Goal: Task Accomplishment & Management: Use online tool/utility

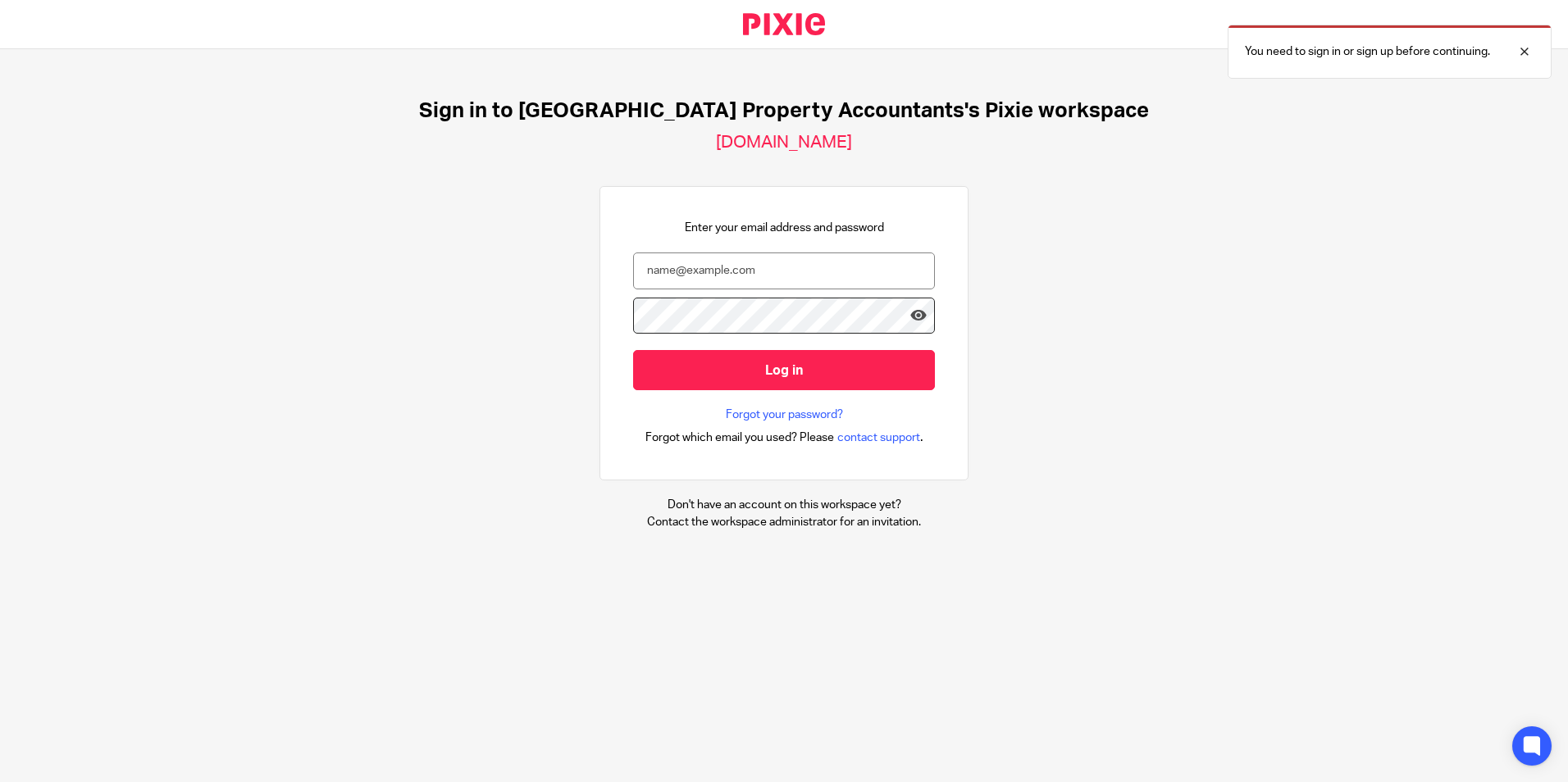
click at [0, 781] on div at bounding box center [0, 782] width 0 height 0
click at [860, 271] on input "email" at bounding box center [784, 271] width 302 height 37
click at [1048, 300] on div "Sign in to UK Property Accountants's Pixie workspace ukpa.usepixie.net Enter yo…" at bounding box center [784, 314] width 1568 height 530
type input "amrit@ukpa.co.uk"
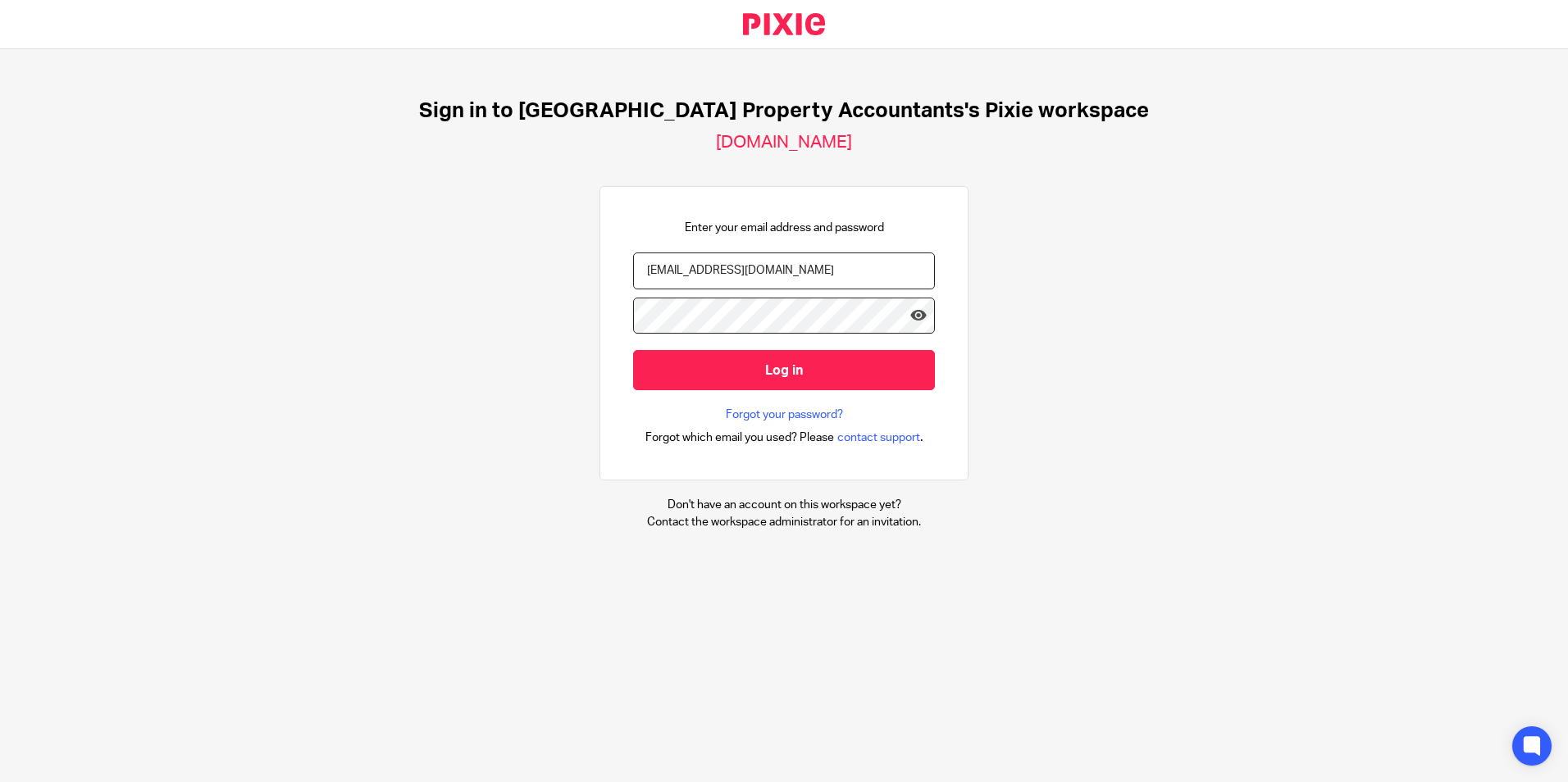
click at [1273, 276] on div "Sign in to UK Property Accountants's Pixie workspace ukpa.usepixie.net Enter yo…" at bounding box center [784, 314] width 1568 height 530
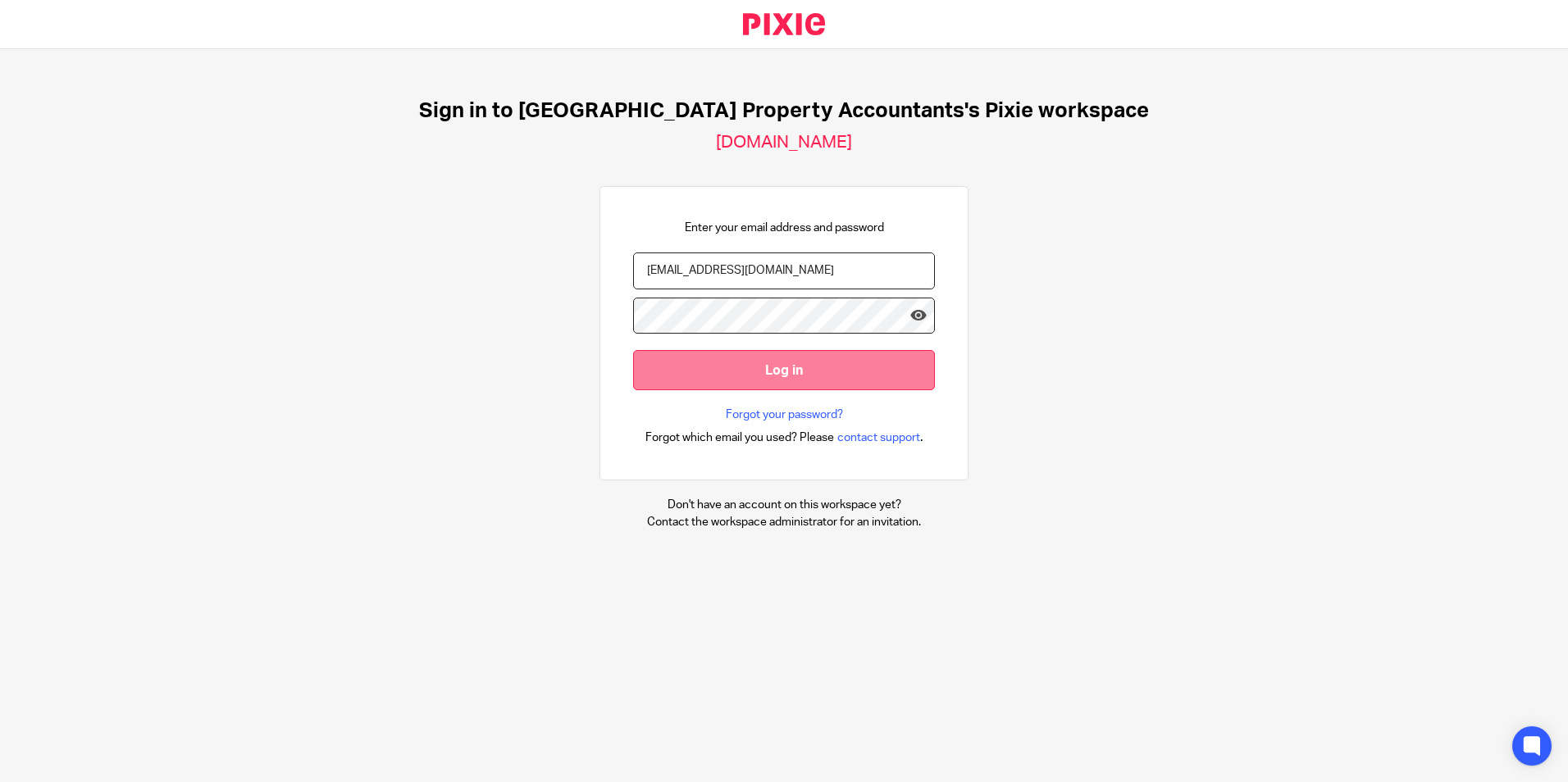
click at [791, 369] on input "Log in" at bounding box center [784, 370] width 302 height 40
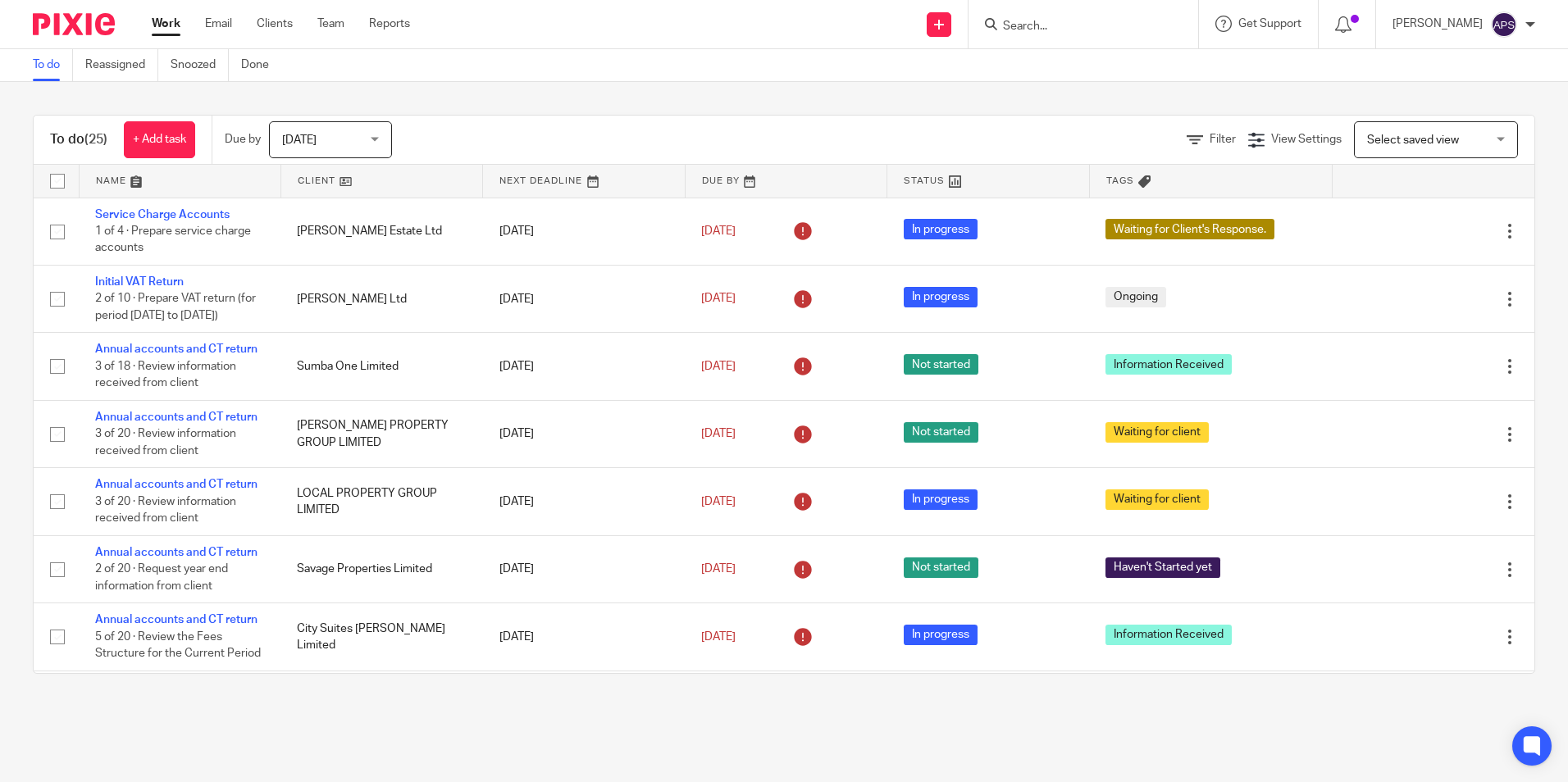
click at [1065, 20] on input "Search" at bounding box center [1075, 27] width 147 height 15
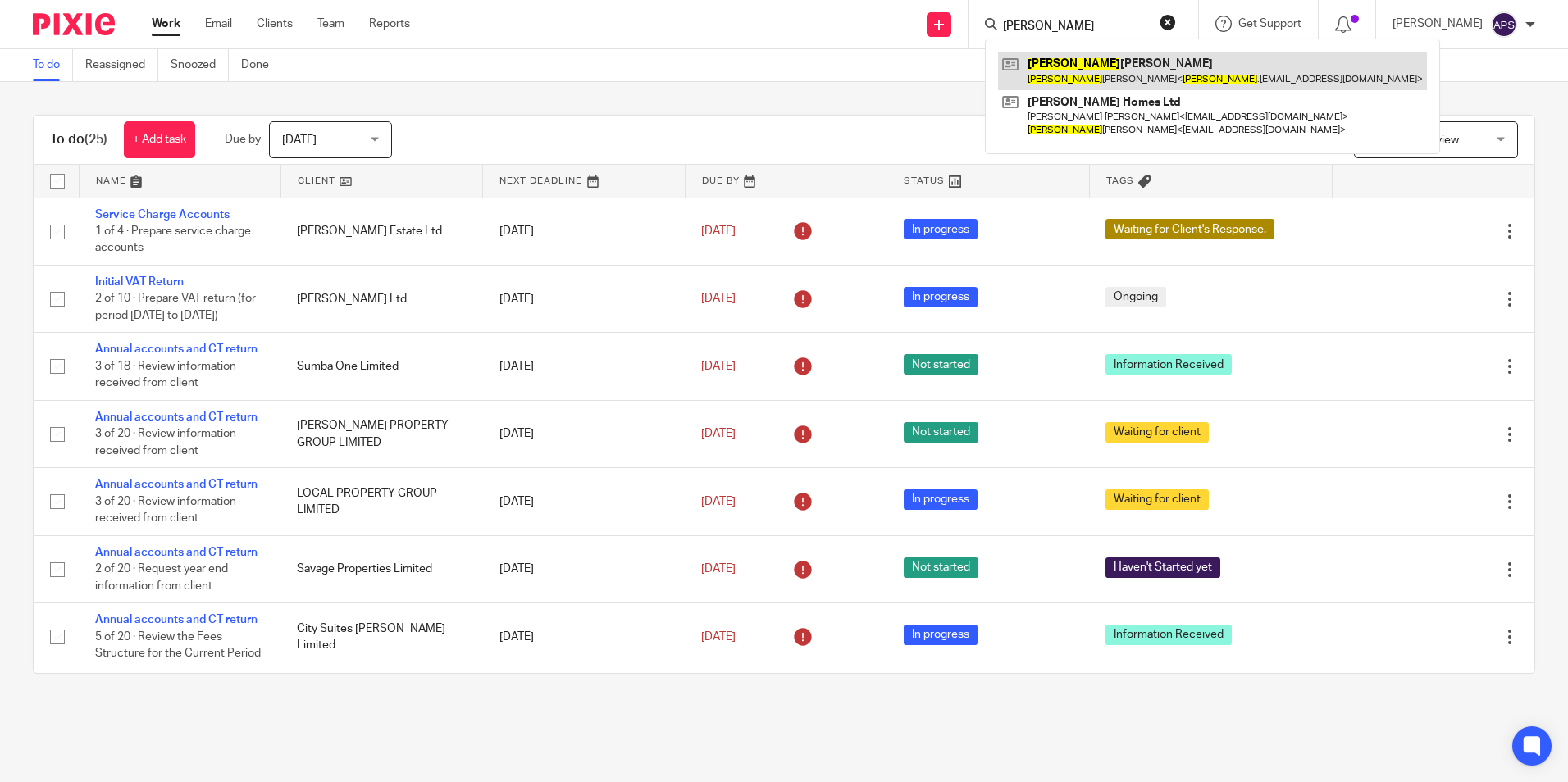
type input "sangita"
click at [1068, 67] on link at bounding box center [1212, 70] width 429 height 37
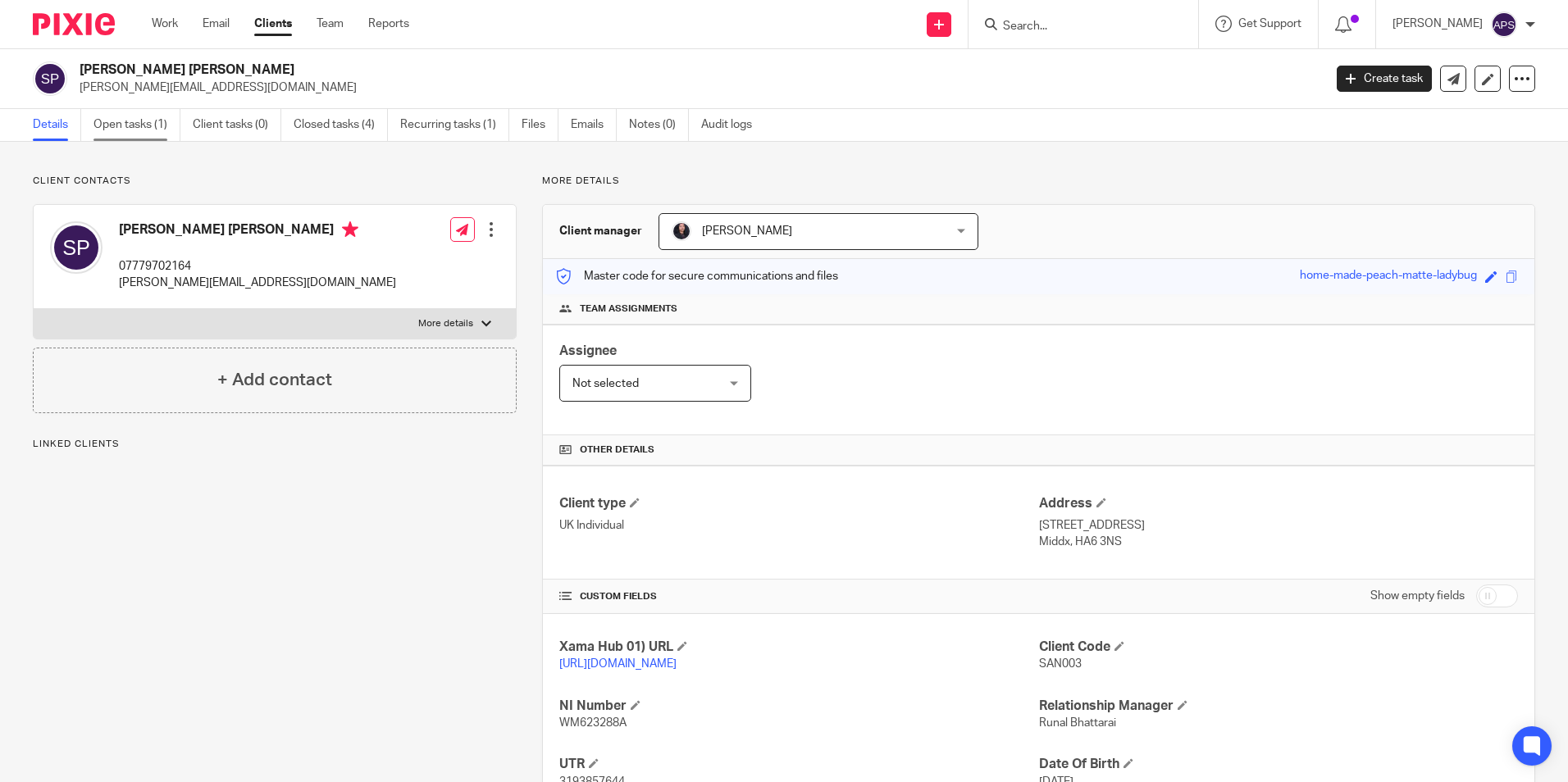
click at [133, 133] on link "Open tasks (1)" at bounding box center [136, 125] width 87 height 32
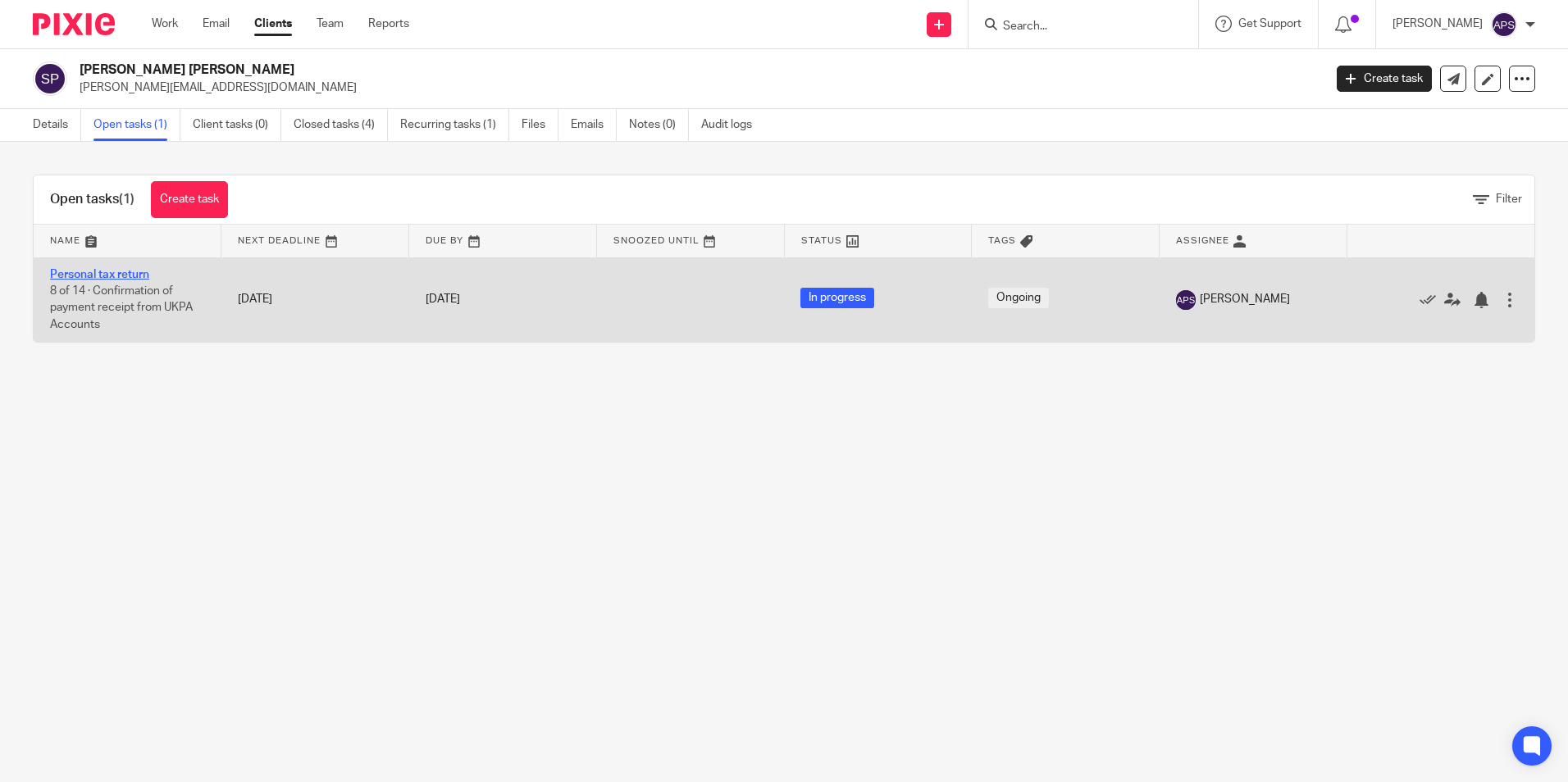
click at [129, 274] on link "Personal tax return" at bounding box center [100, 274] width 99 height 11
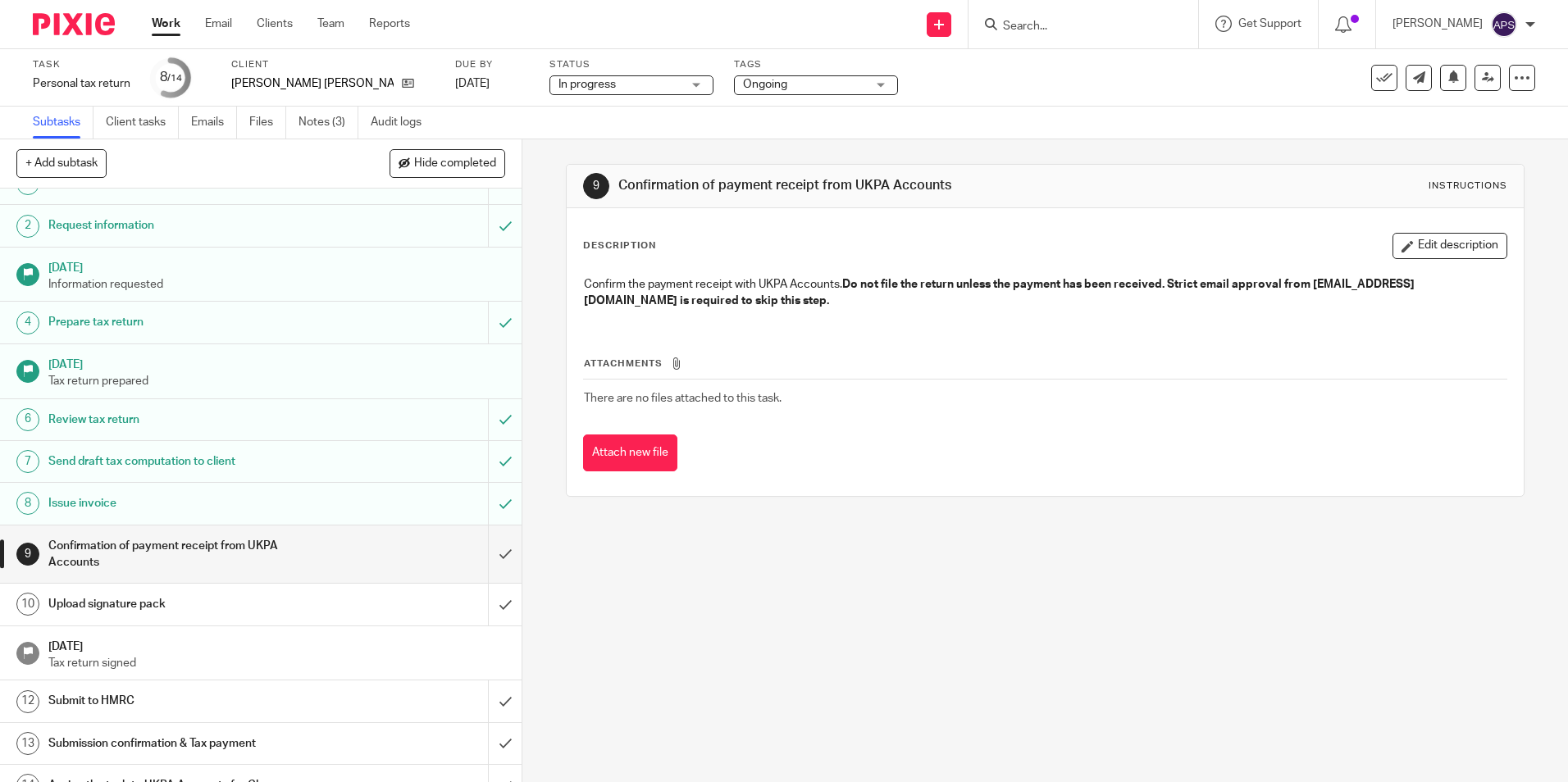
scroll to position [50, 0]
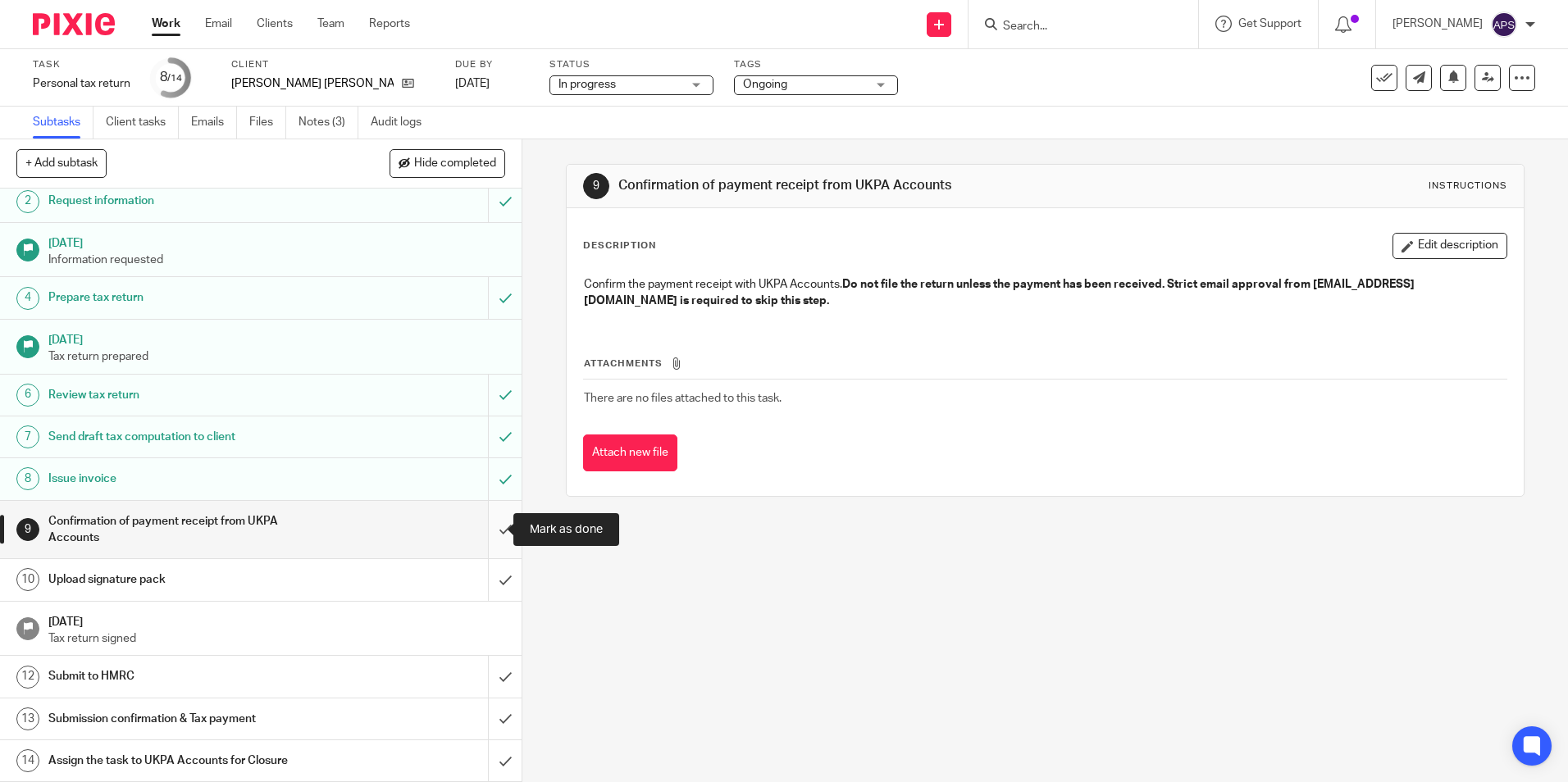
click at [493, 529] on input "submit" at bounding box center [260, 529] width 521 height 58
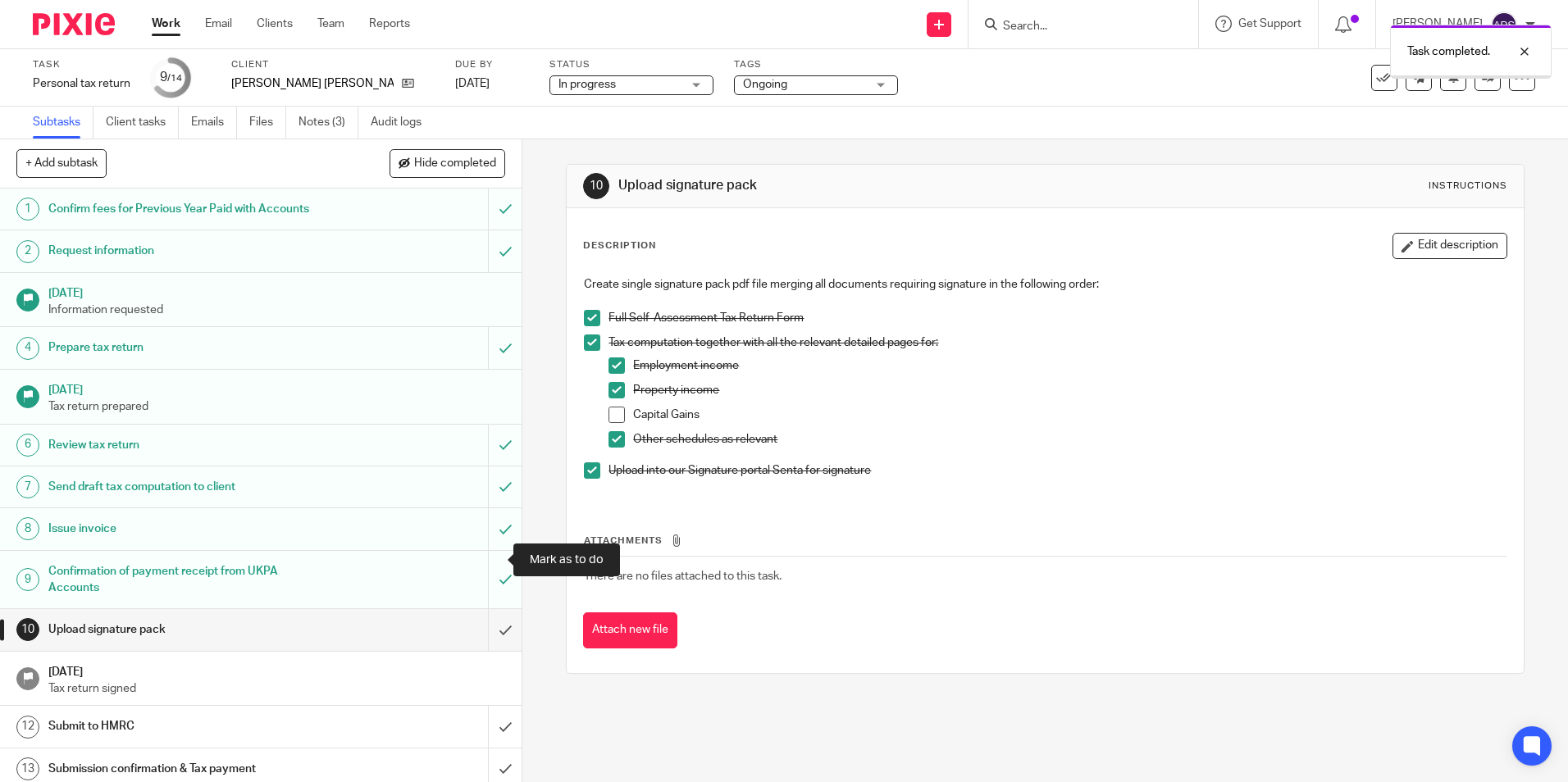
scroll to position [50, 0]
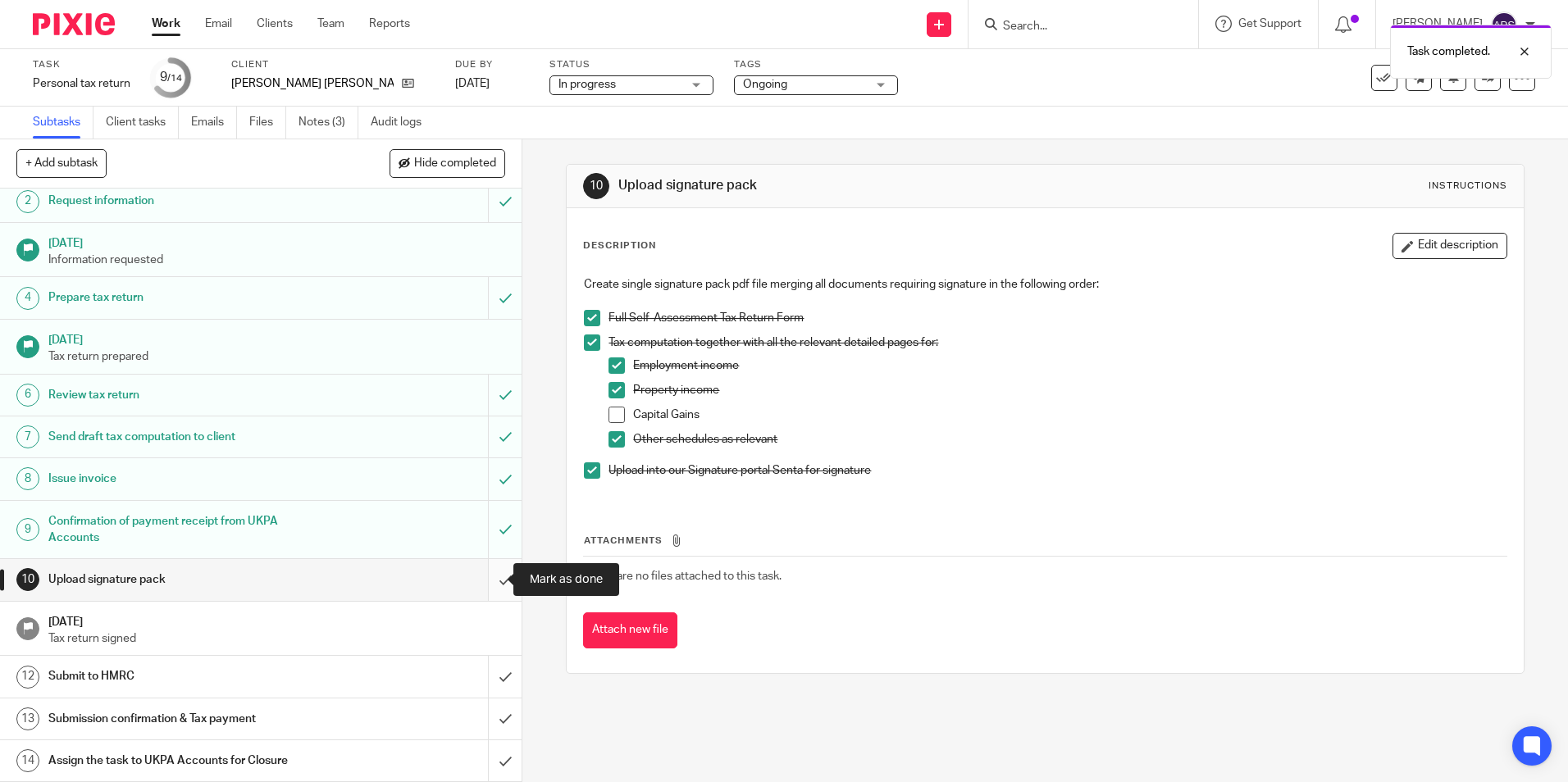
click at [498, 582] on input "submit" at bounding box center [260, 580] width 521 height 41
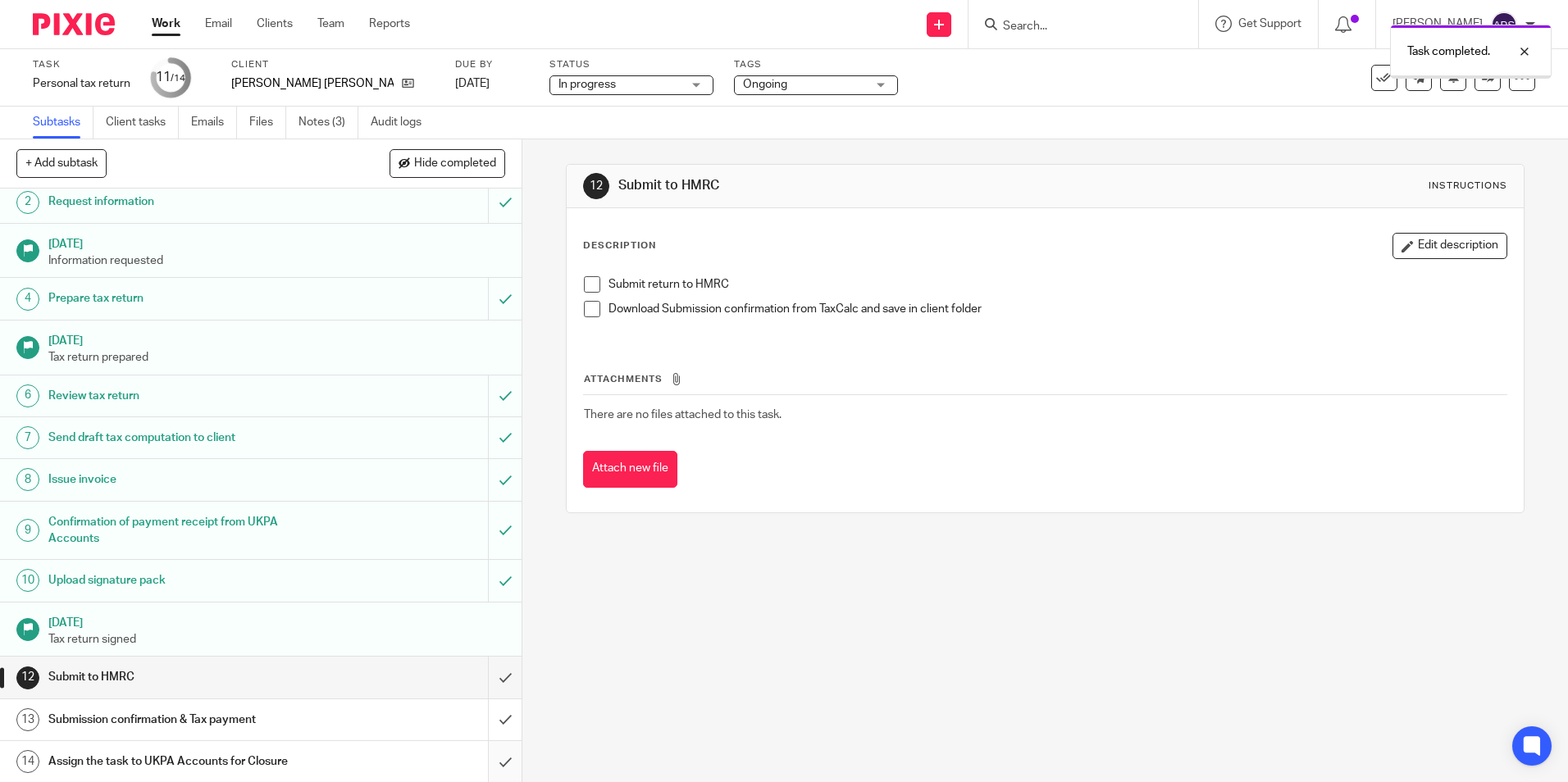
scroll to position [50, 0]
click at [488, 677] on input "submit" at bounding box center [260, 677] width 521 height 41
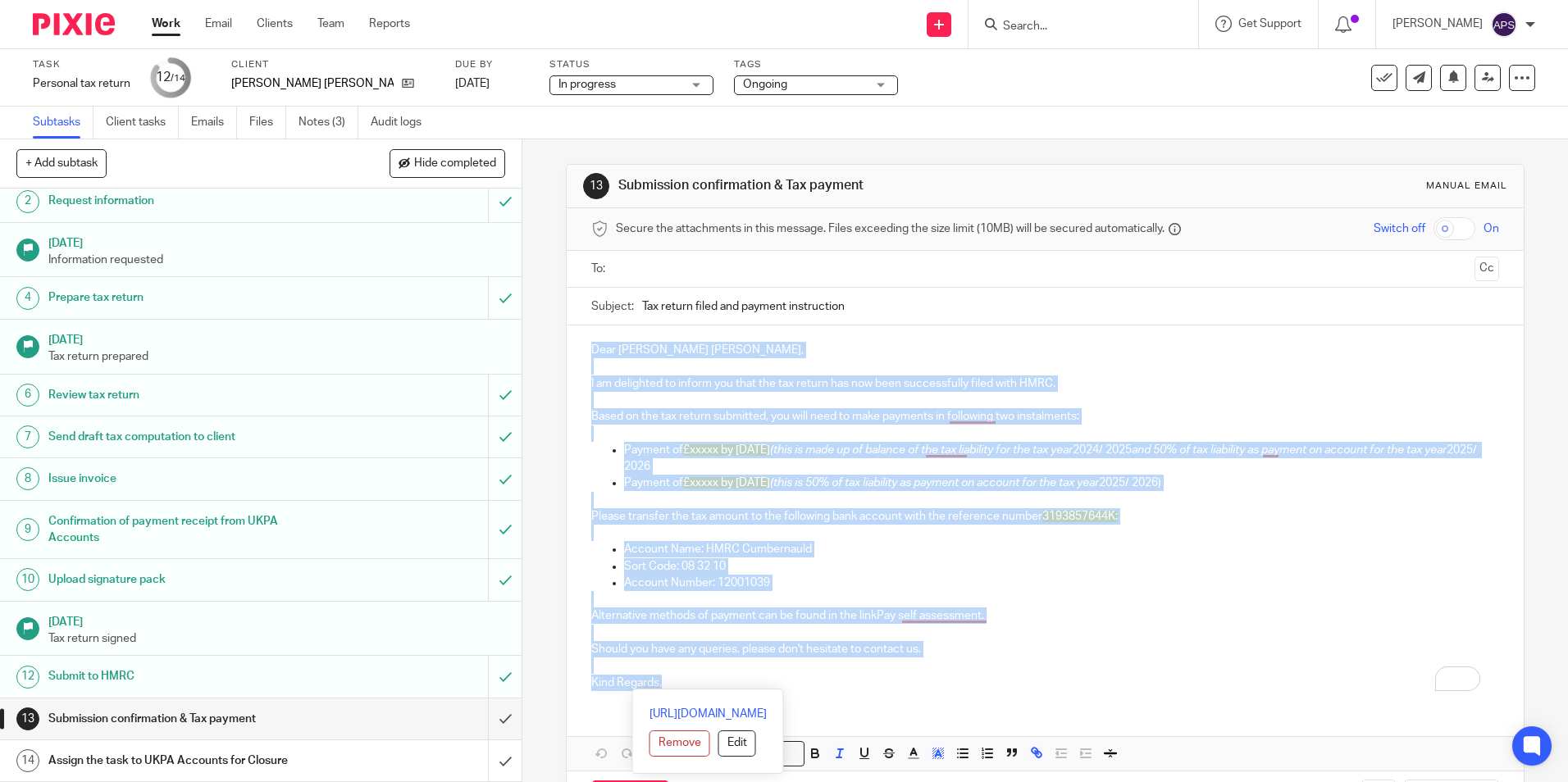
drag, startPoint x: 656, startPoint y: 614, endPoint x: 586, endPoint y: 353, distance: 270.2
click at [586, 353] on div "Dear [PERSON_NAME] [PERSON_NAME], I am delighted to inform you that the tax ret…" at bounding box center [1044, 514] width 956 height 377
copy div "Dear [PERSON_NAME] [PERSON_NAME], I am delighted to inform you that the tax ret…"
click at [1242, 357] on p "Dear Sangita Chirag," at bounding box center [1044, 350] width 907 height 17
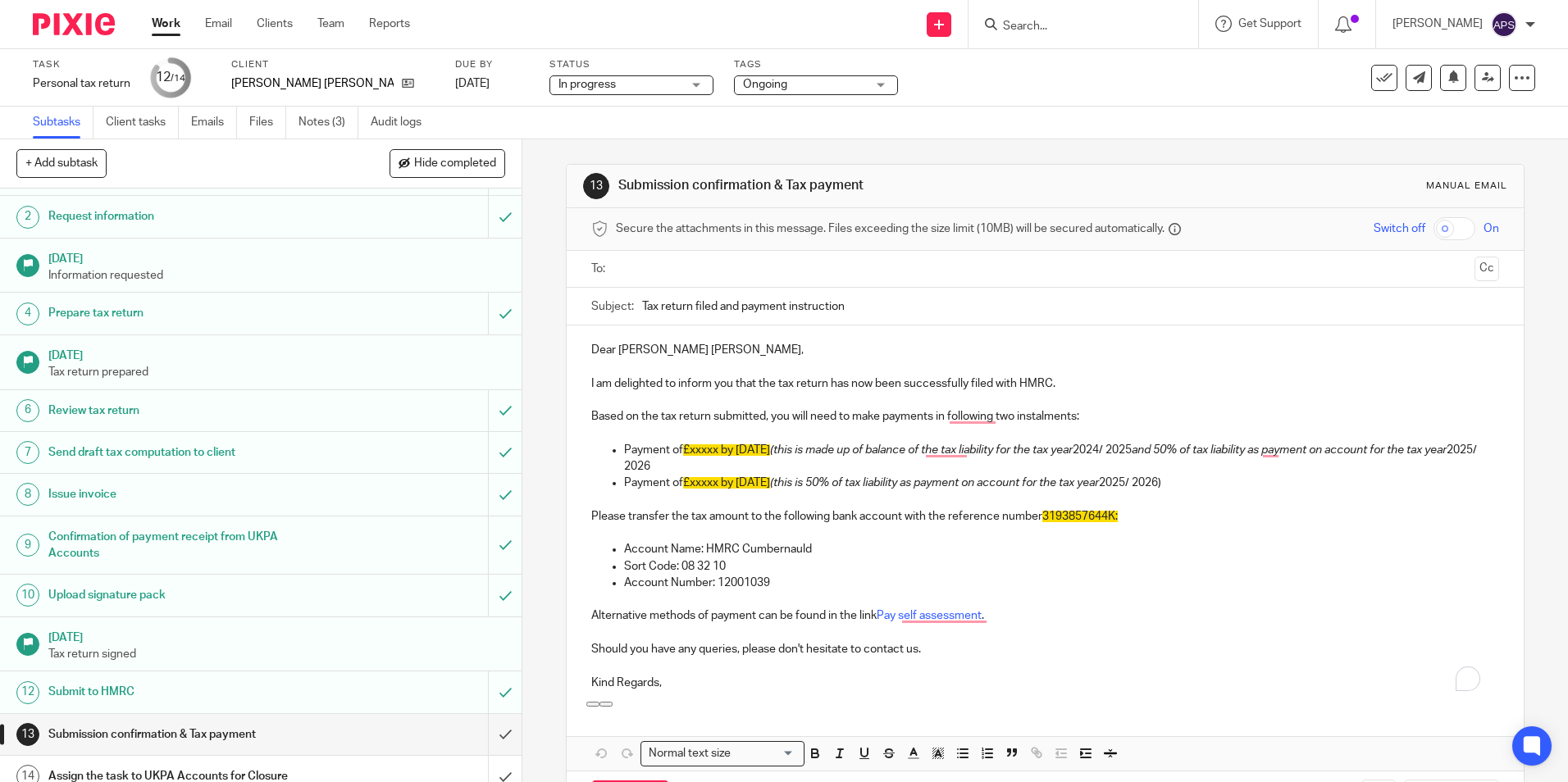
scroll to position [50, 0]
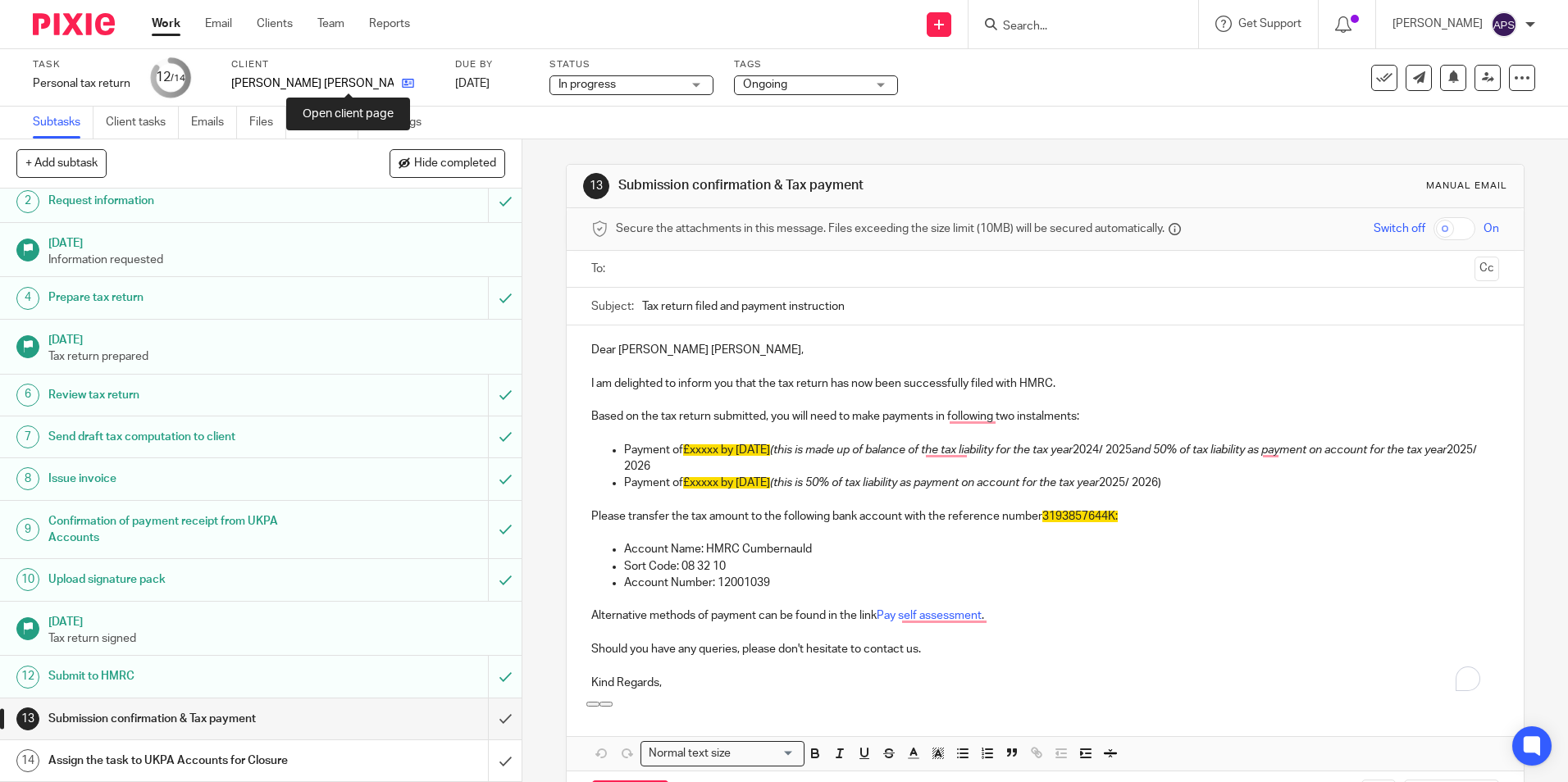
click at [402, 86] on icon at bounding box center [407, 83] width 12 height 12
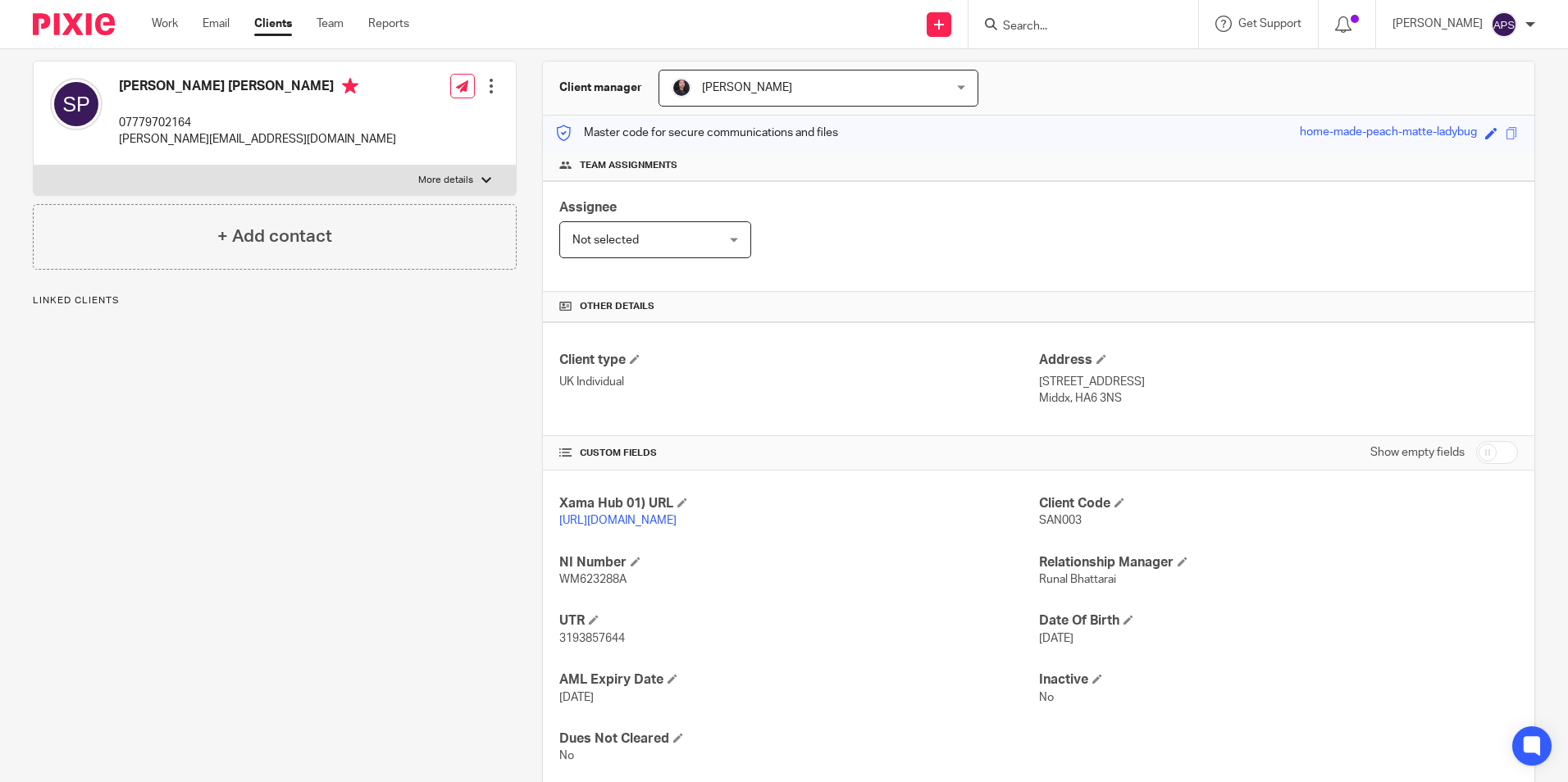
scroll to position [119, 0]
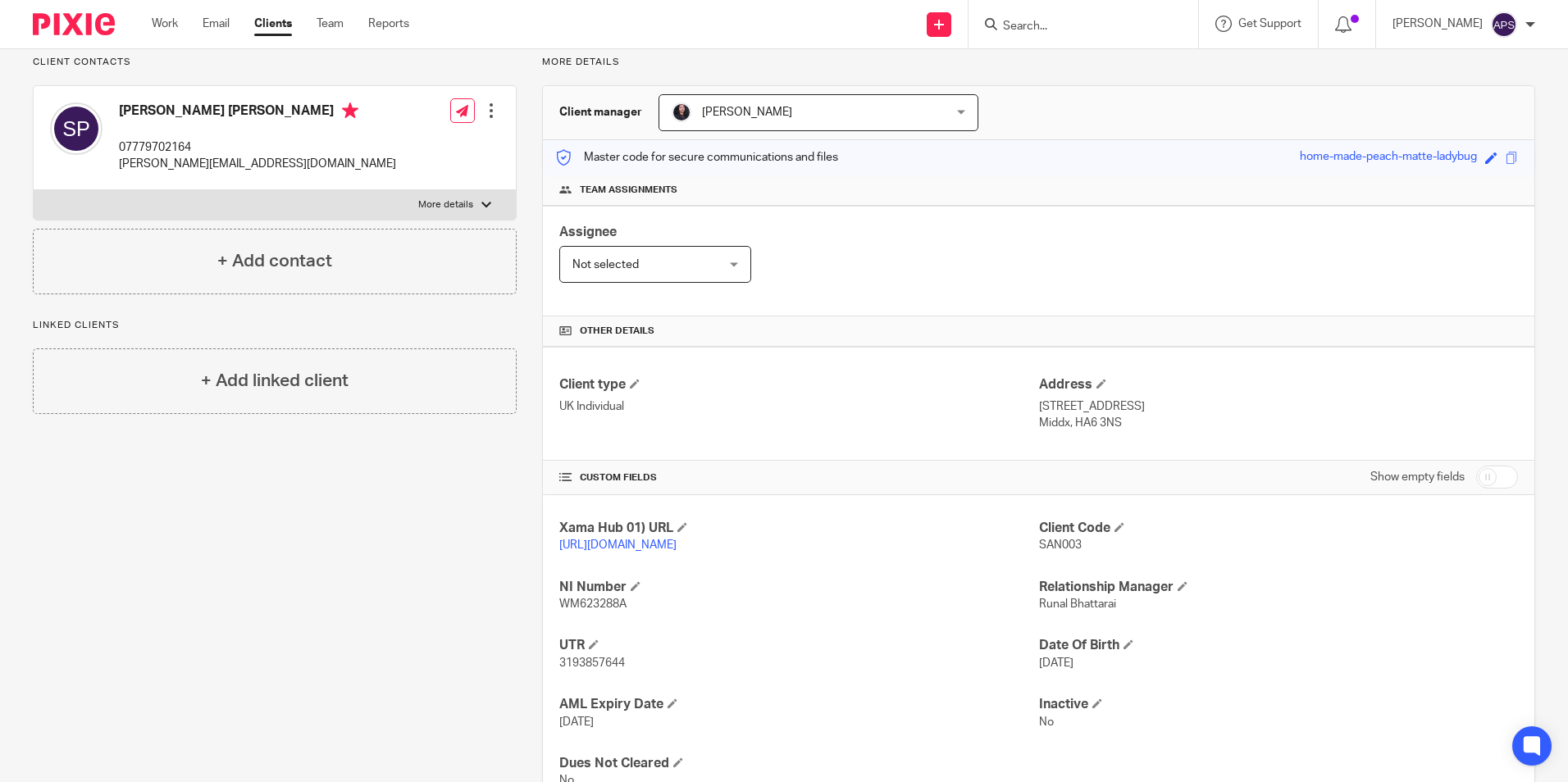
click at [1052, 21] on input "Search" at bounding box center [1075, 27] width 147 height 15
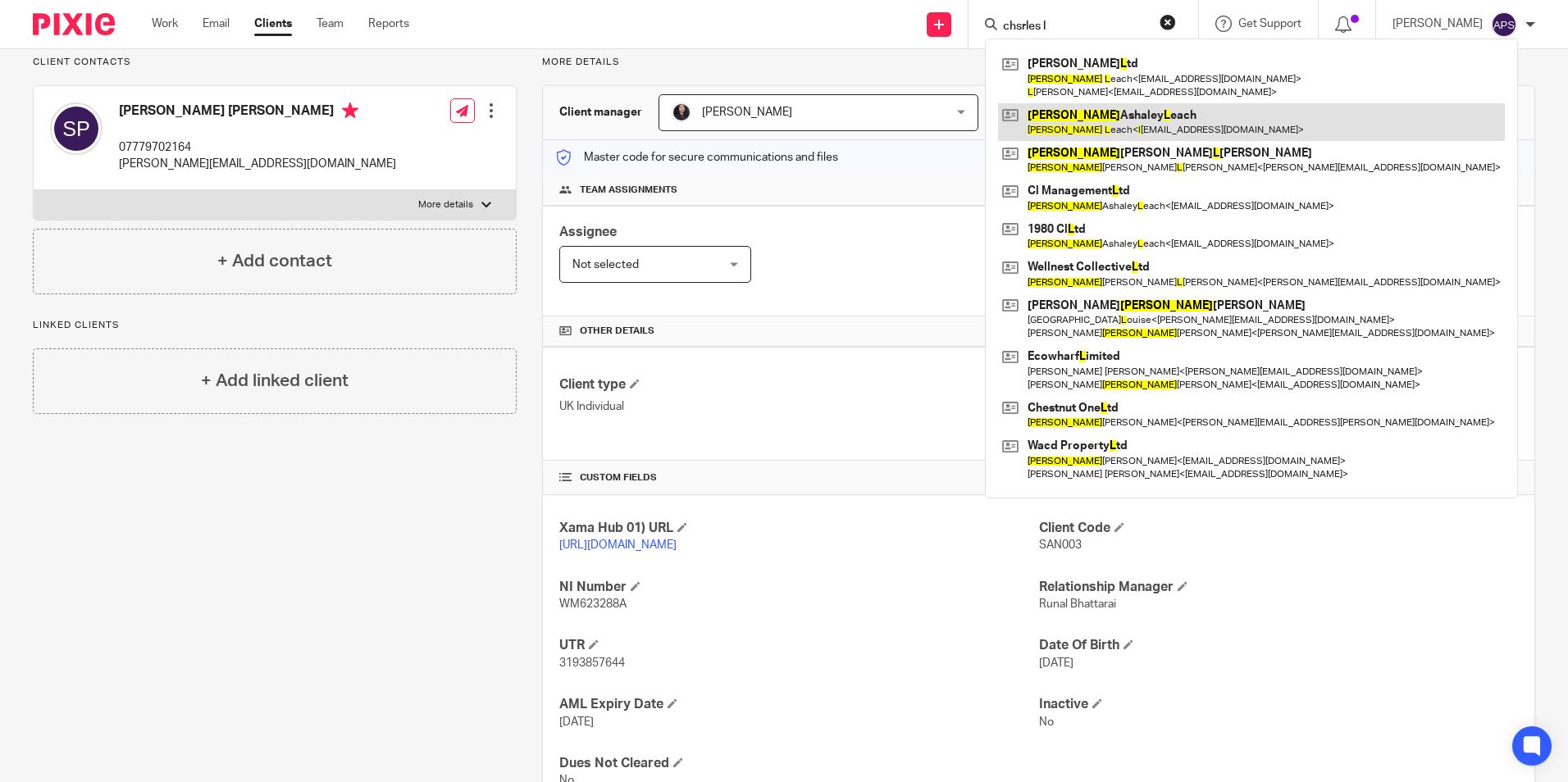
type input "chsrles l"
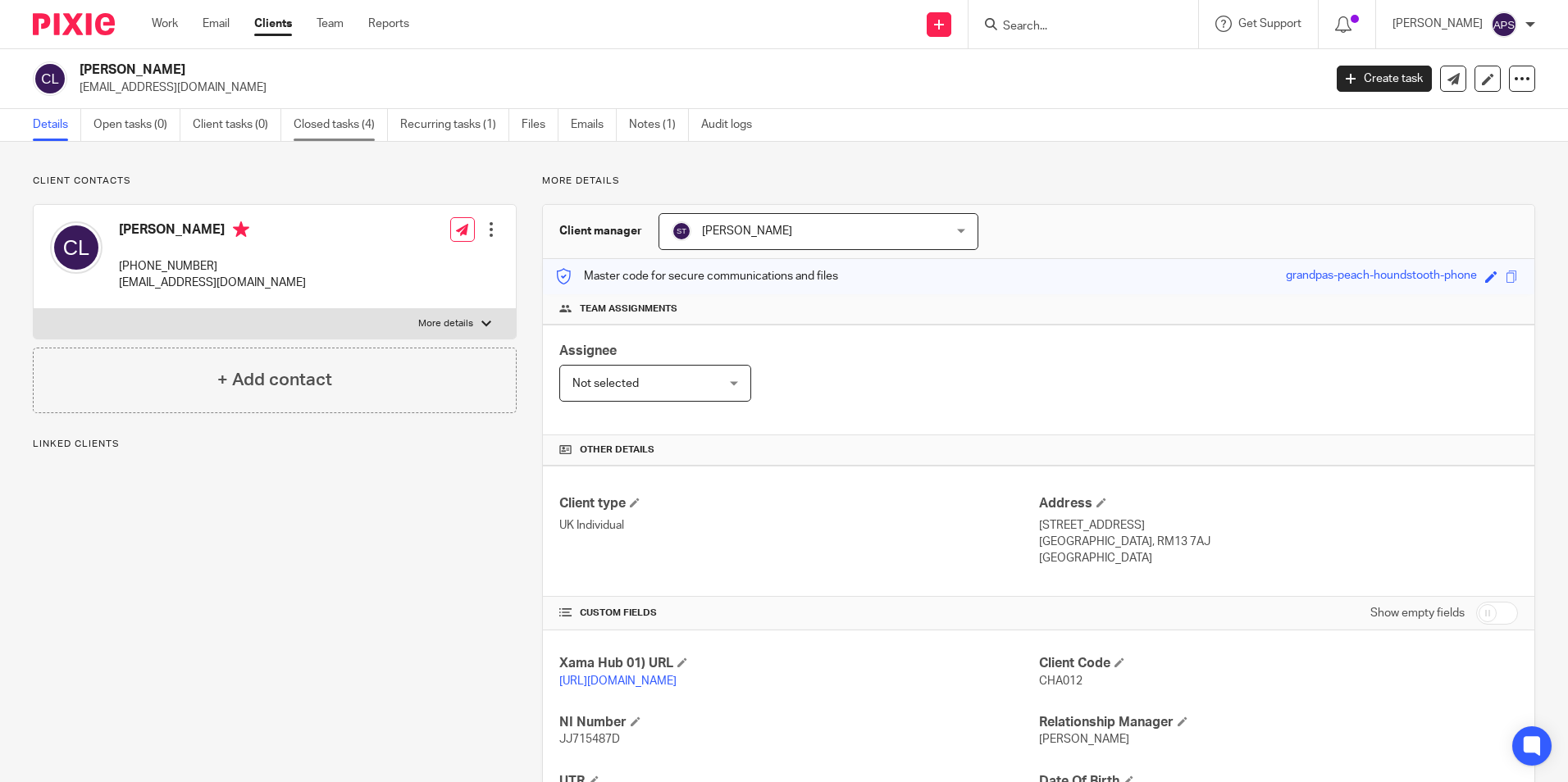
click at [337, 125] on link "Closed tasks (4)" at bounding box center [340, 125] width 94 height 32
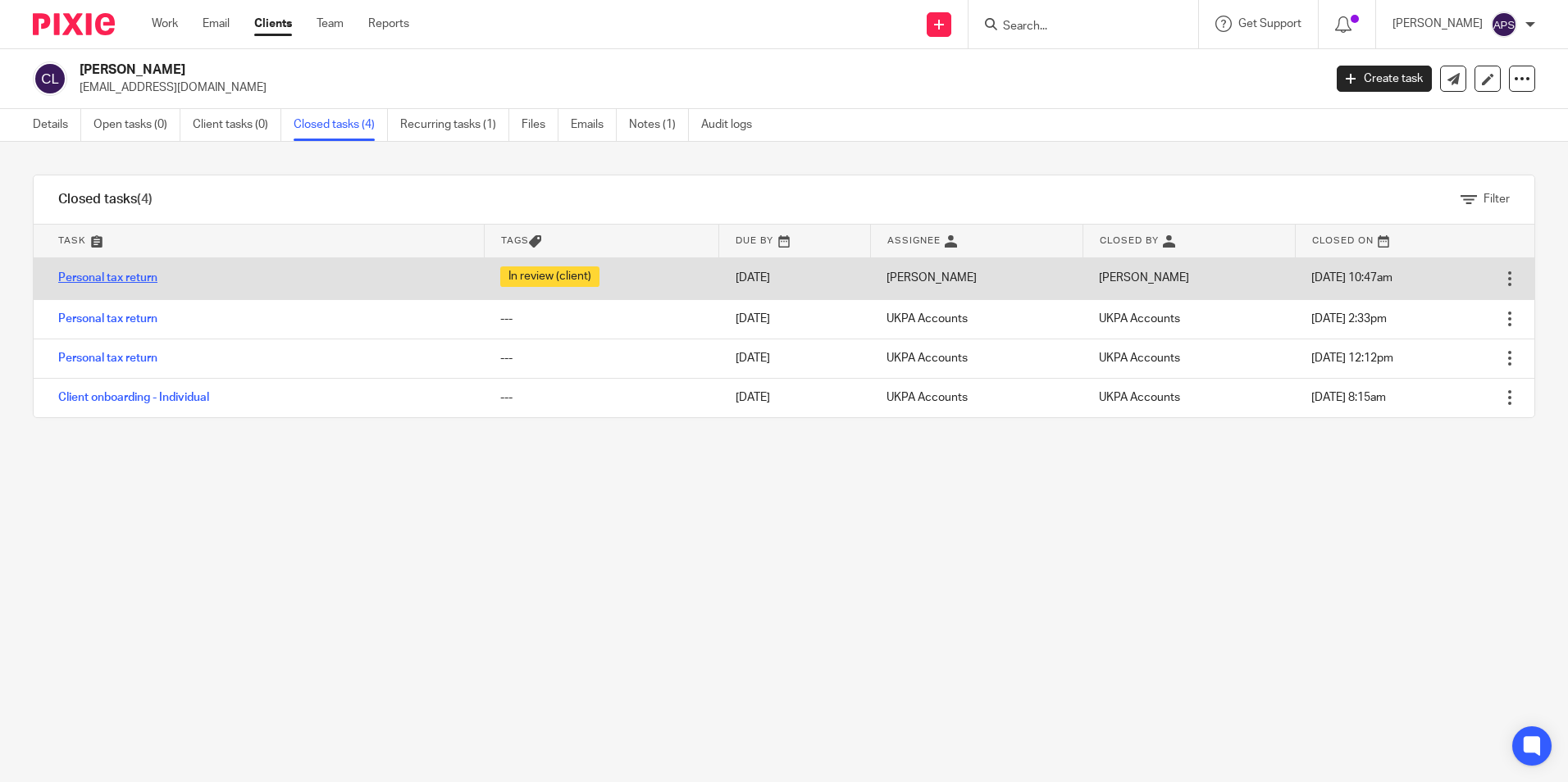
click at [127, 278] on link "Personal tax return" at bounding box center [107, 278] width 99 height 11
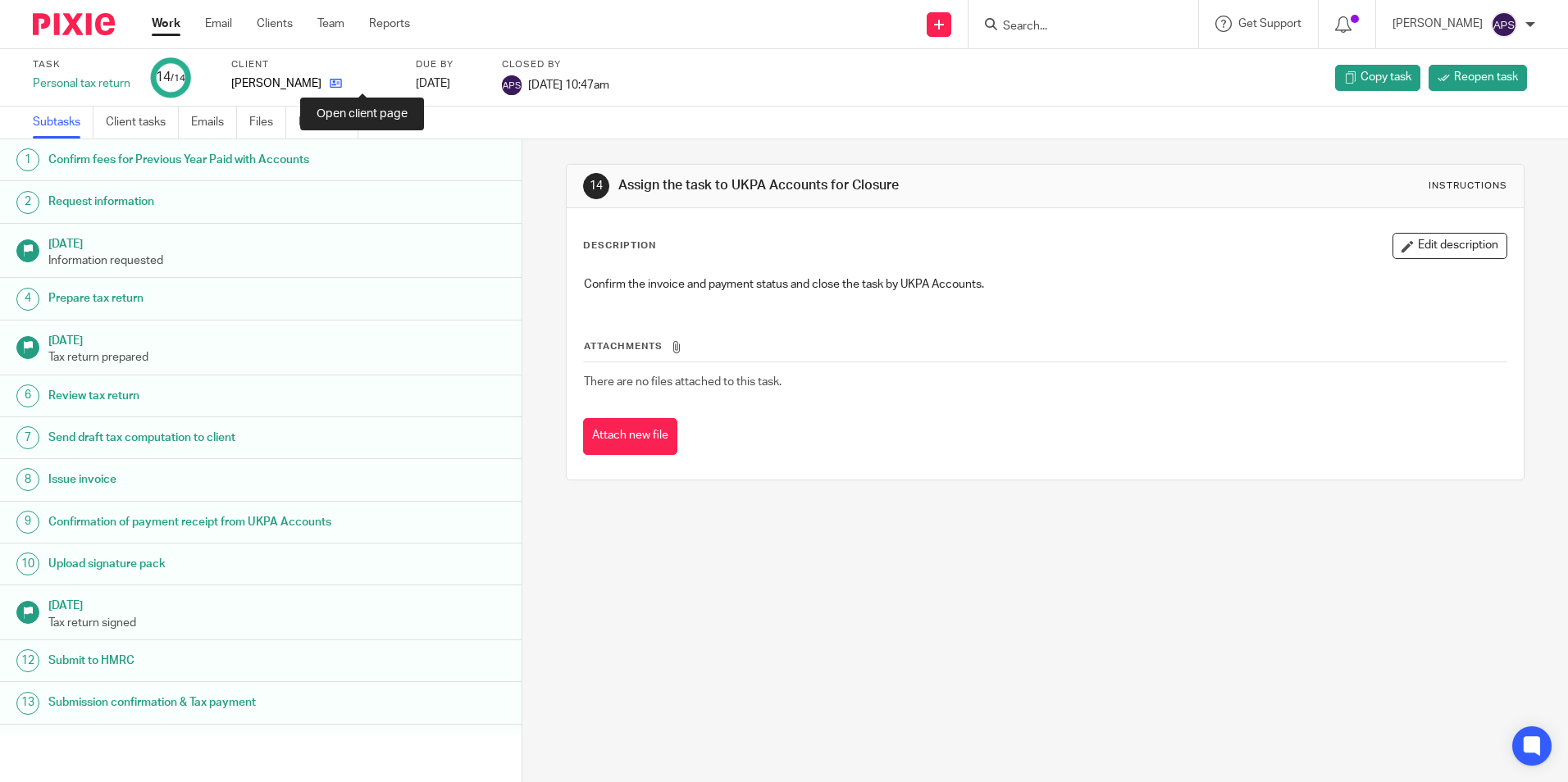
click at [342, 87] on icon at bounding box center [336, 83] width 12 height 12
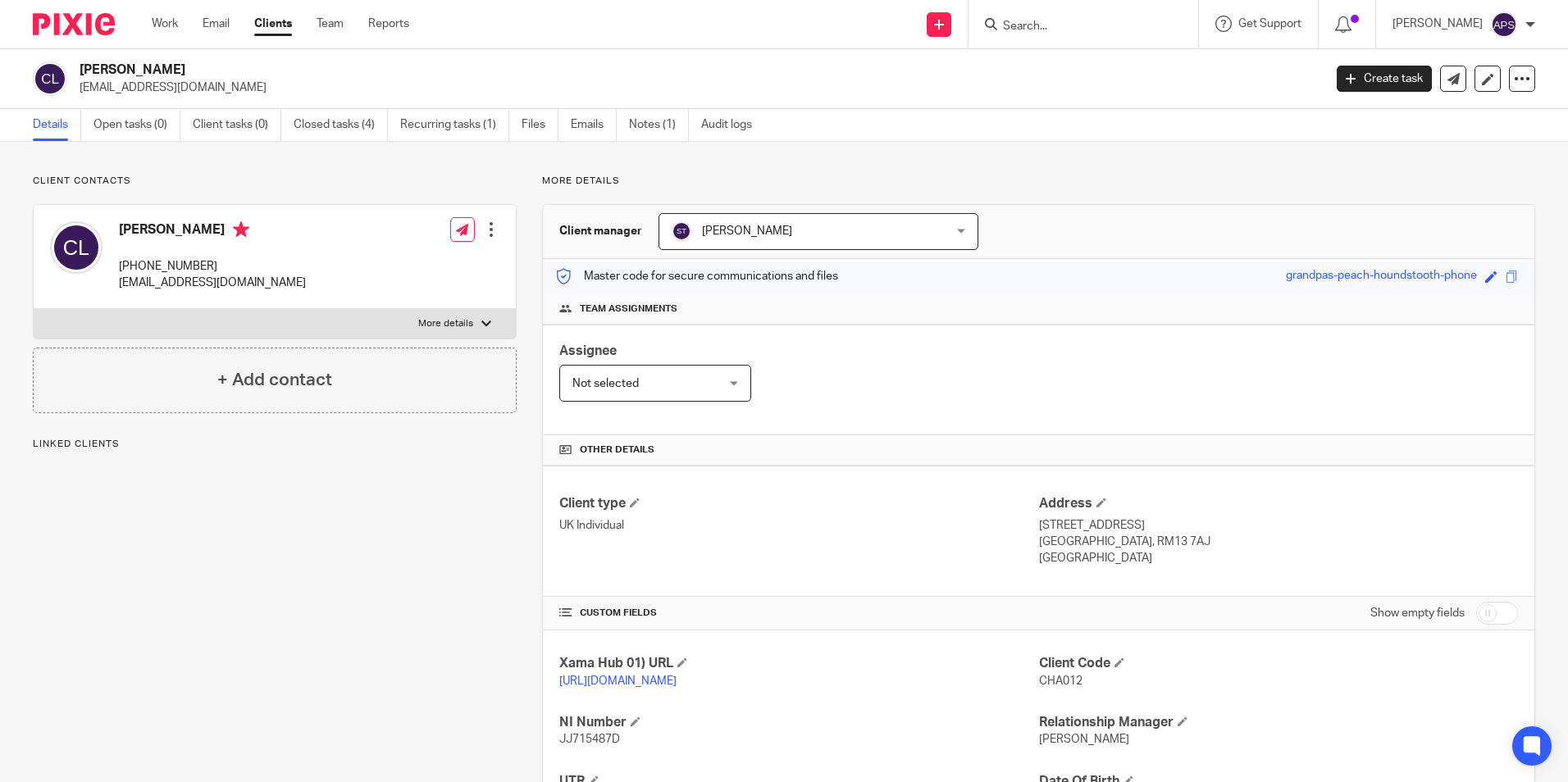
scroll to position [217, 0]
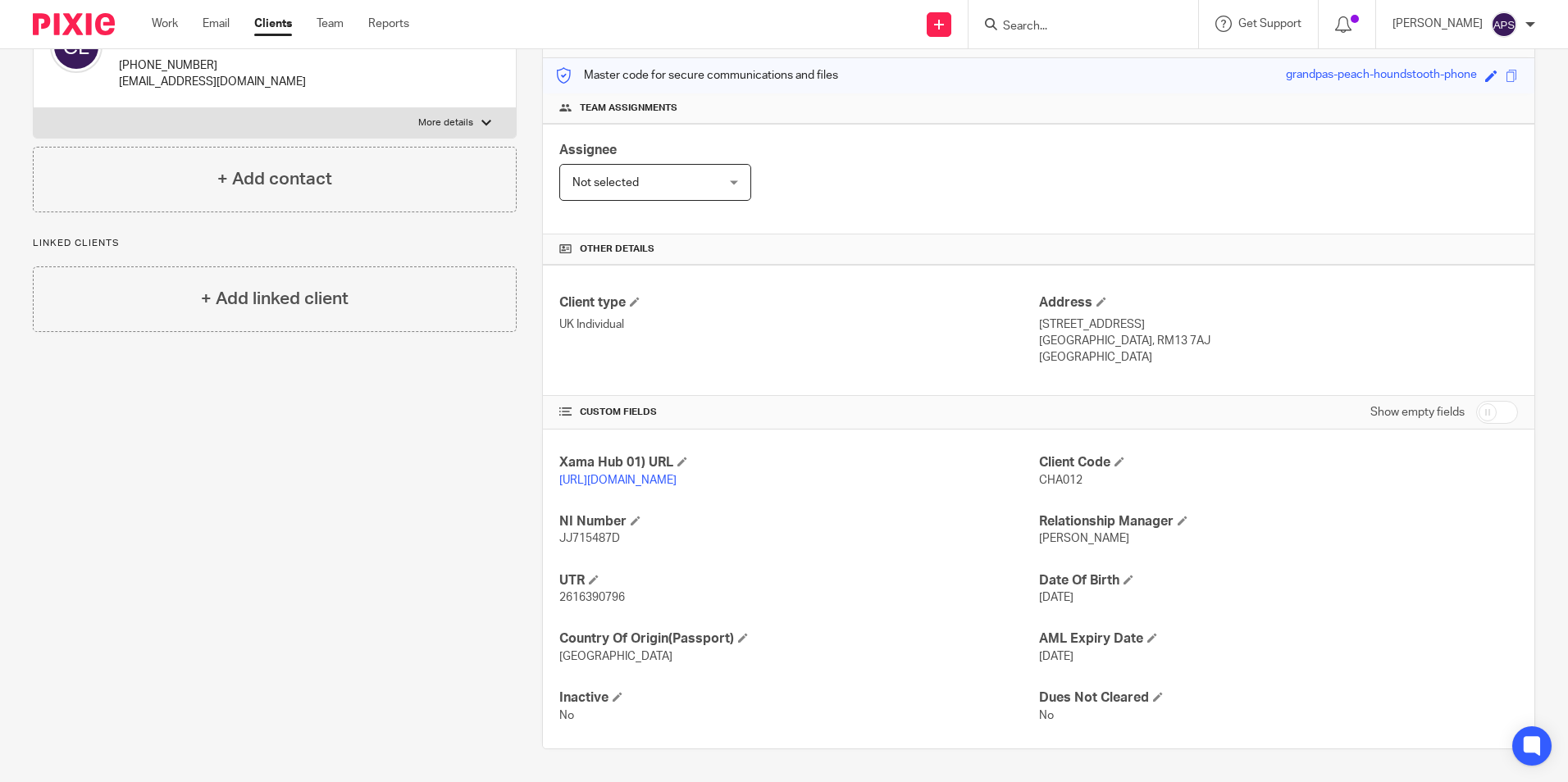
drag, startPoint x: 989, startPoint y: 144, endPoint x: 988, endPoint y: 154, distance: 10.0
click at [989, 144] on div "Assignee Not selected Not selected Not selected [PERSON_NAME] [PERSON_NAME] [PE…" at bounding box center [1038, 179] width 991 height 111
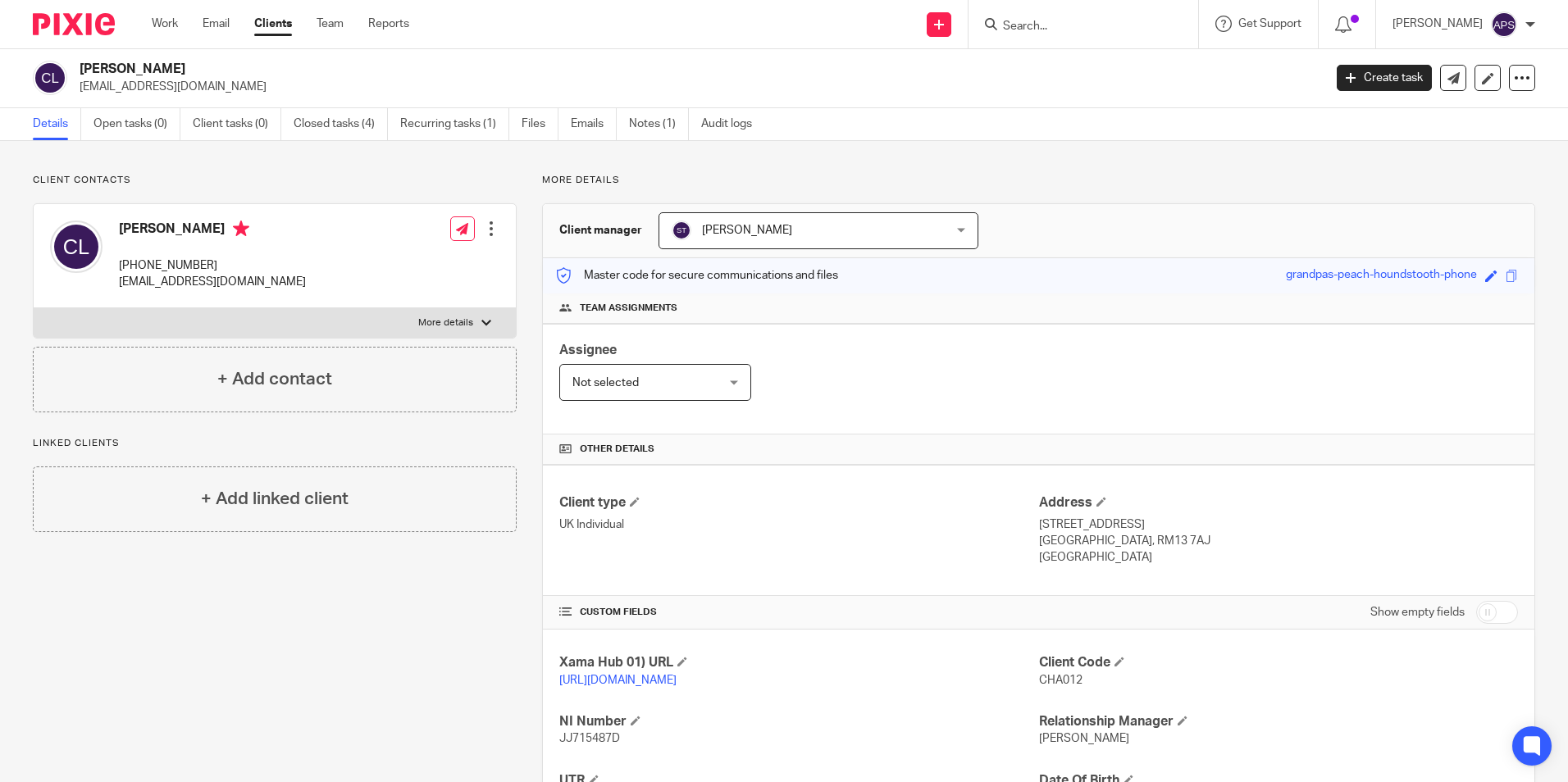
scroll to position [0, 0]
